Goal: Navigation & Orientation: Find specific page/section

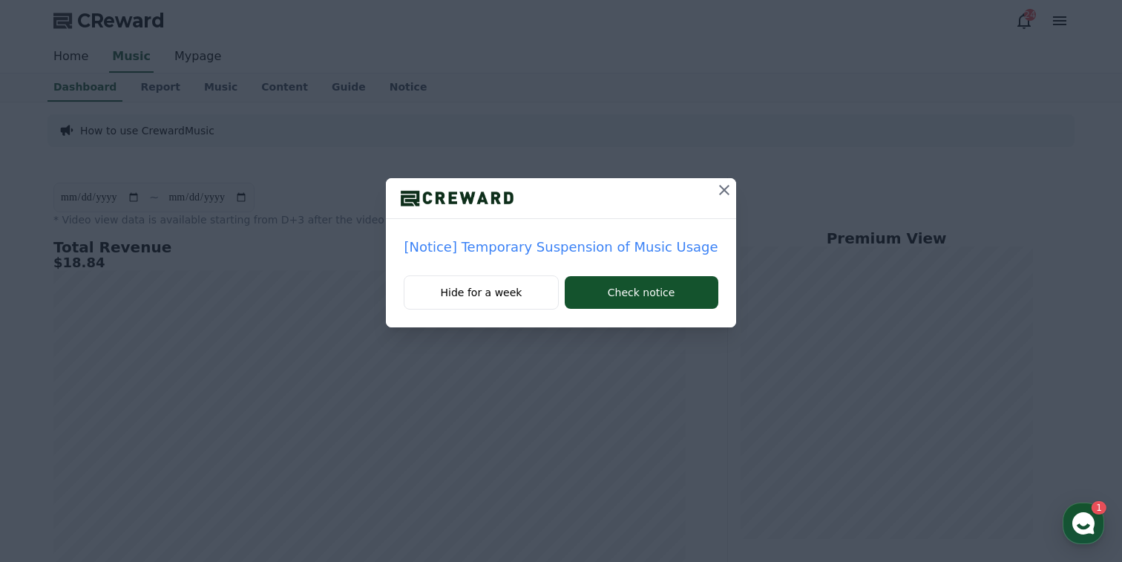
click at [715, 188] on icon at bounding box center [724, 190] width 18 height 18
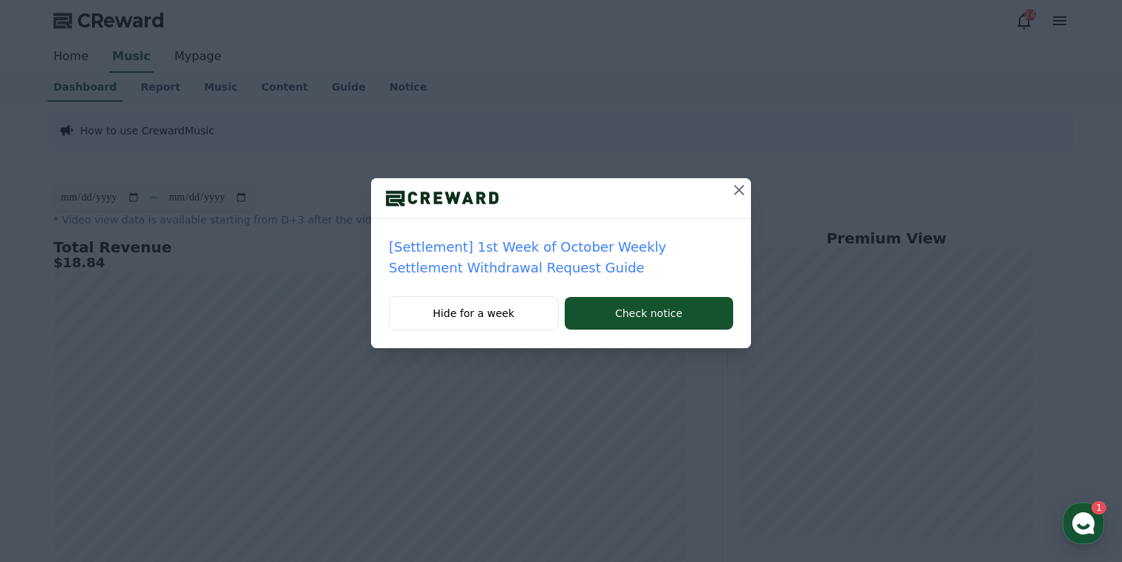
click at [745, 184] on icon at bounding box center [739, 190] width 18 height 18
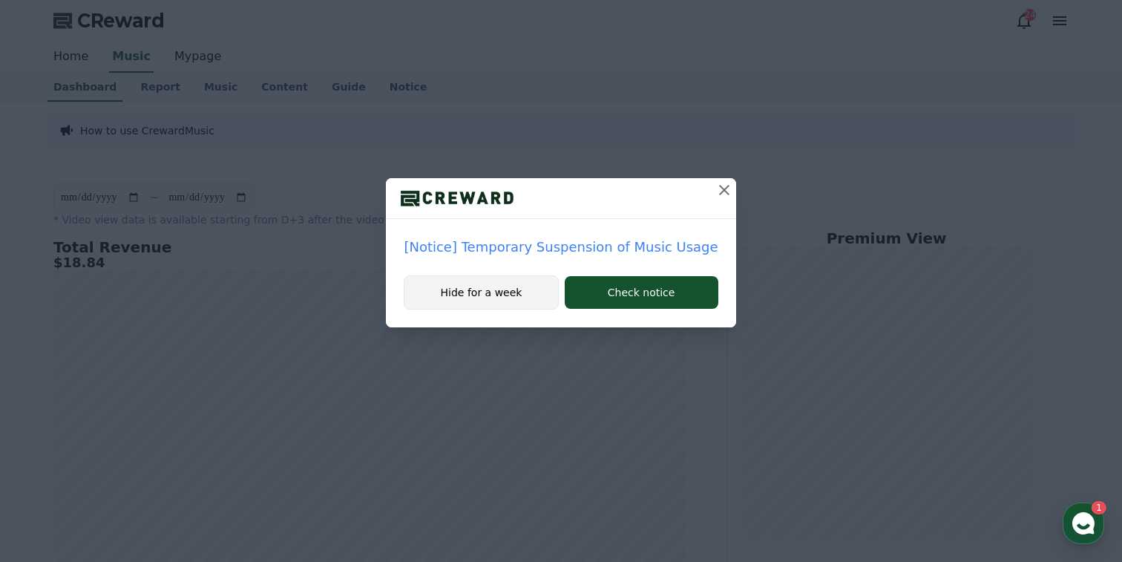
click at [505, 289] on button "Hide for a week" at bounding box center [481, 292] width 154 height 34
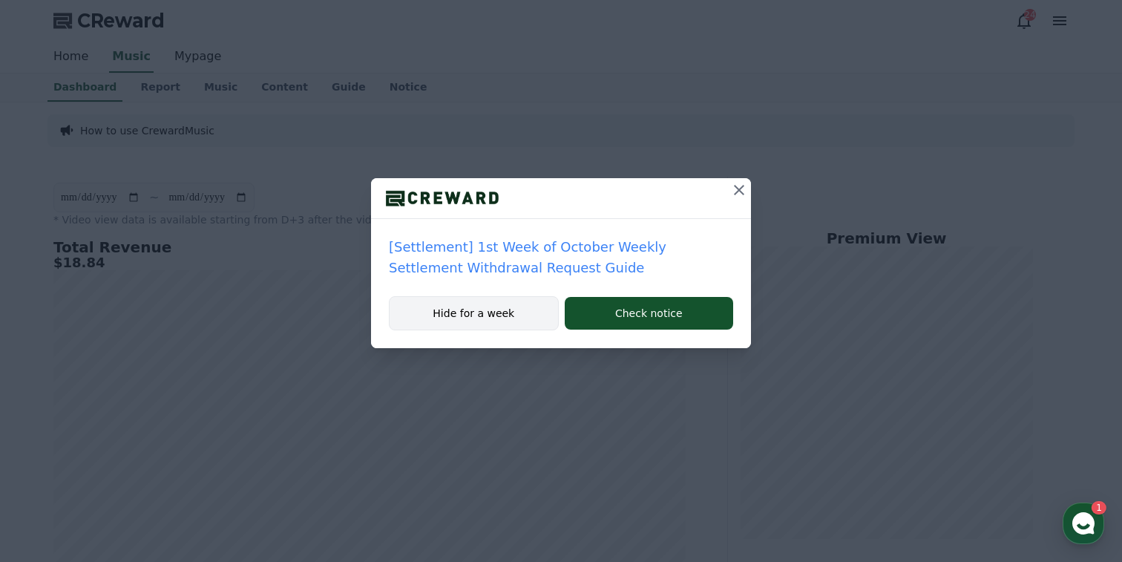
click at [460, 325] on button "Hide for a week" at bounding box center [474, 313] width 170 height 34
